Goal: Information Seeking & Learning: Find specific fact

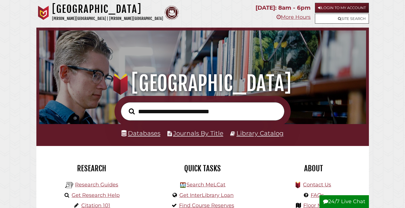
scroll to position [108, 324]
click at [357, 14] on link "Site Search" at bounding box center [342, 19] width 54 height 10
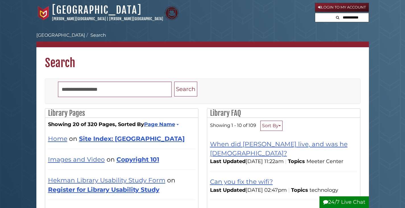
click at [357, 17] on input "text" at bounding box center [351, 17] width 34 height 9
type input "*****"
click at [315, 13] on button "Search" at bounding box center [318, 17] width 7 height 8
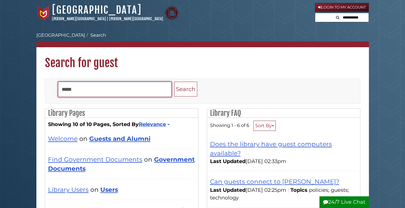
click at [106, 93] on input "*****" at bounding box center [115, 89] width 114 height 15
type input "**********"
click at [174, 82] on button "Search" at bounding box center [185, 89] width 23 height 15
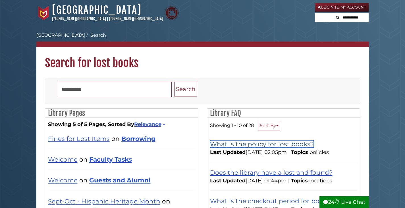
click at [249, 145] on link "What is the policy for lost books?" at bounding box center [262, 143] width 104 height 7
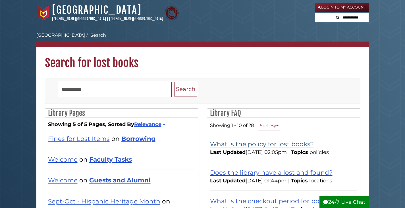
click at [222, 147] on div "What is the policy for lost books?" at bounding box center [283, 143] width 147 height 9
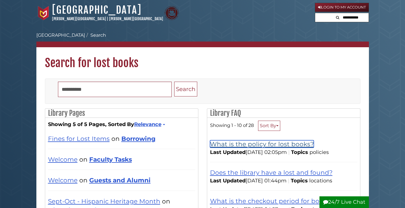
click at [223, 141] on link "What is the policy for lost books?" at bounding box center [262, 143] width 104 height 7
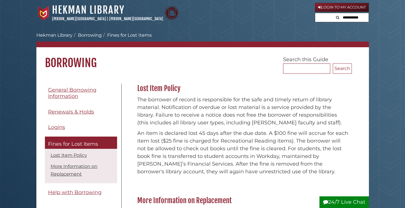
scroll to position [84, 0]
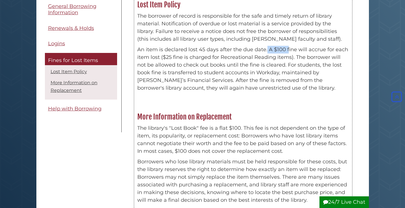
drag, startPoint x: 266, startPoint y: 51, endPoint x: 287, endPoint y: 51, distance: 20.5
click at [287, 51] on p "An item is declared lost 45 days after the due date. A $100 fine will accrue fo…" at bounding box center [243, 69] width 212 height 46
drag, startPoint x: 199, startPoint y: 53, endPoint x: 254, endPoint y: 51, distance: 54.9
click at [254, 51] on p "An item is declared lost 45 days after the due date. A $100 fine will accrue fo…" at bounding box center [243, 69] width 212 height 46
click at [258, 57] on p "An item is declared lost 45 days after the due date. A $100 fine will accrue fo…" at bounding box center [243, 69] width 212 height 46
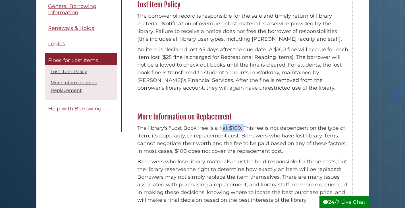
drag, startPoint x: 234, startPoint y: 127, endPoint x: 243, endPoint y: 127, distance: 9.1
click at [243, 127] on p "The library's "Lost Book" fee is a flat $100. This fee is not dependent on the …" at bounding box center [243, 139] width 212 height 31
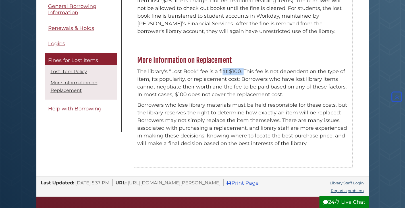
scroll to position [140, 0]
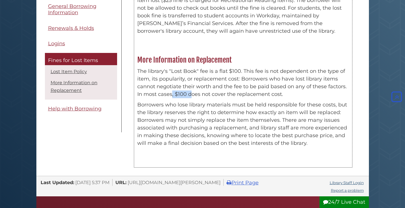
drag, startPoint x: 172, startPoint y: 93, endPoint x: 190, endPoint y: 95, distance: 18.0
click at [190, 95] on p "The library's "Lost Book" fee is a flat $100. This fee is not dependent on the …" at bounding box center [243, 82] width 212 height 31
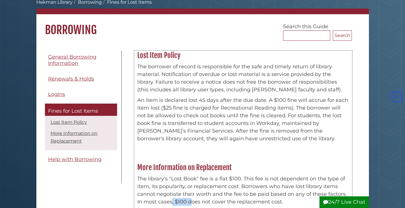
scroll to position [27, 0]
